Goal: Information Seeking & Learning: Learn about a topic

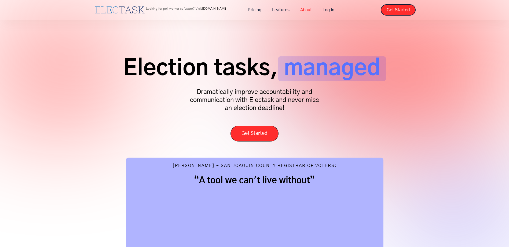
click at [305, 8] on link "About" at bounding box center [306, 9] width 22 height 11
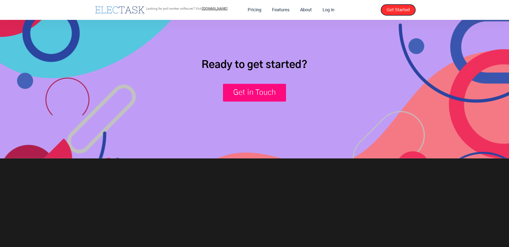
scroll to position [961, 0]
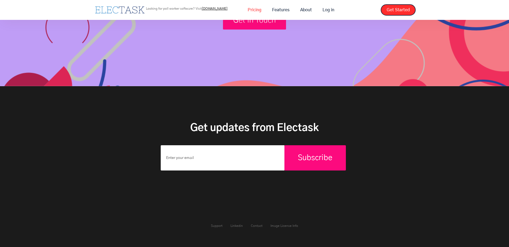
click at [256, 8] on link "Pricing" at bounding box center [254, 9] width 24 height 11
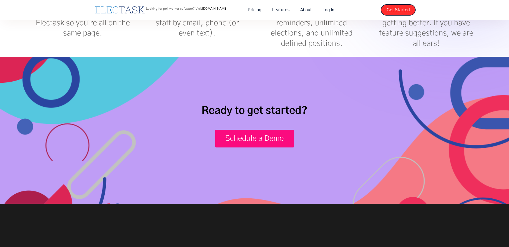
scroll to position [362, 0]
